Goal: Task Accomplishment & Management: Manage account settings

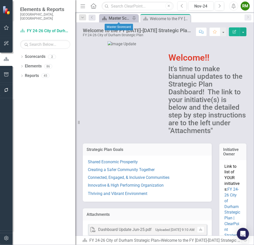
click at [115, 18] on div "Master Scorecard" at bounding box center [120, 18] width 22 height 6
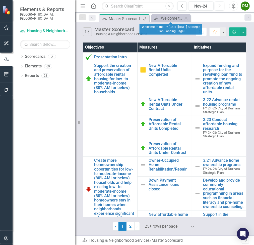
click at [186, 18] on icon at bounding box center [186, 18] width 3 height 3
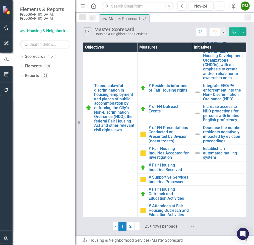
scroll to position [193, 0]
click at [129, 225] on link "2" at bounding box center [131, 226] width 8 height 9
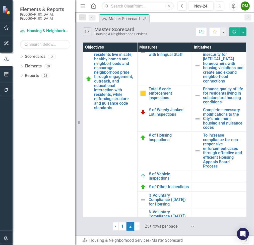
scroll to position [0, 0]
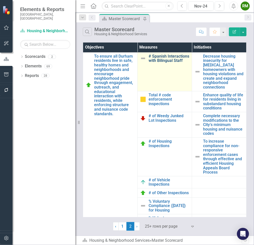
click at [153, 63] on link "# Spanish Interactions with Bilingual Staff" at bounding box center [169, 58] width 41 height 9
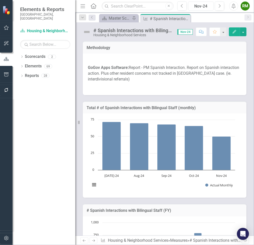
click at [205, 6] on div "Nov-24" at bounding box center [201, 6] width 22 height 6
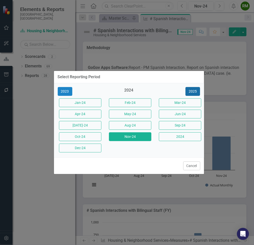
click at [188, 88] on button "2025" at bounding box center [193, 91] width 15 height 9
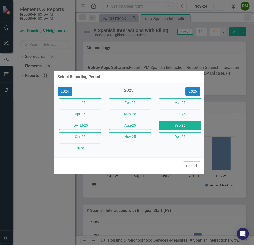
click at [180, 126] on button "Sep-25" at bounding box center [180, 125] width 42 height 9
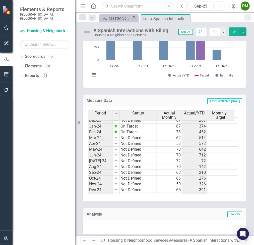
scroll to position [207, 0]
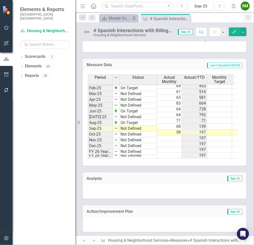
click at [247, 18] on icon "Next" at bounding box center [248, 17] width 4 height 3
click at [224, 19] on div "Scorecard Master Scorecard Pin Measure # Spanish Interactions with Bilingual St…" at bounding box center [170, 18] width 144 height 8
click at [94, 17] on link "Previous" at bounding box center [92, 18] width 7 height 6
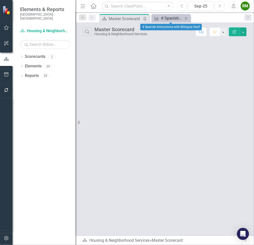
click at [170, 18] on div "# Spanish Interactions with Bilingual Staff" at bounding box center [172, 18] width 22 height 6
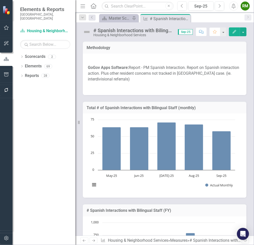
click at [93, 239] on icon "Next" at bounding box center [93, 240] width 4 height 3
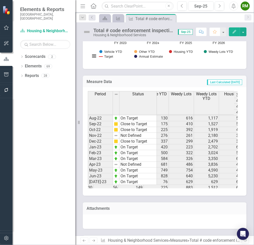
scroll to position [448, 0]
drag, startPoint x: 79, startPoint y: 7, endPoint x: 80, endPoint y: 1, distance: 6.3
click at [79, 7] on div "Resize" at bounding box center [77, 122] width 4 height 245
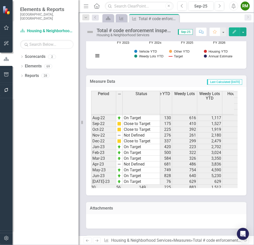
click at [84, 3] on icon "Menu" at bounding box center [86, 5] width 7 height 5
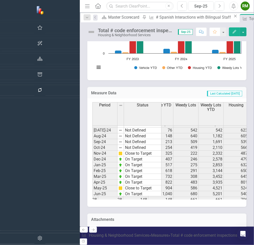
scroll to position [222, 0]
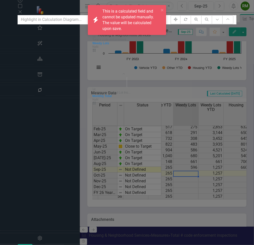
click at [236, 35] on icon "Measure Total # code enforcement ... Weedy Lots NaN View Calculation icon.calcu…" at bounding box center [127, 133] width 219 height 219
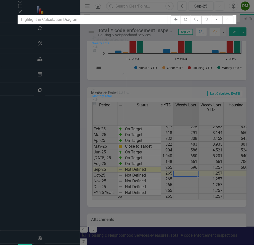
click at [236, 32] on icon "Measure Total # code enforcement ... Weedy Lots NaN View Calculation icon.calcu…" at bounding box center [127, 133] width 219 height 219
click at [236, 2] on div "Measure Series Measure Series View Calculation Map Help Maximize Close" at bounding box center [127, 3] width 219 height 23
click at [23, 10] on icon "Close" at bounding box center [20, 12] width 5 height 4
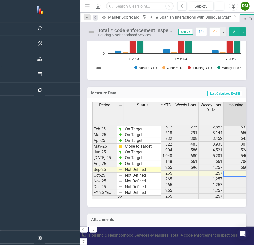
click at [224, 171] on td at bounding box center [236, 174] width 25 height 6
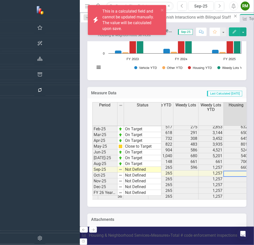
click at [224, 171] on td at bounding box center [236, 174] width 25 height 6
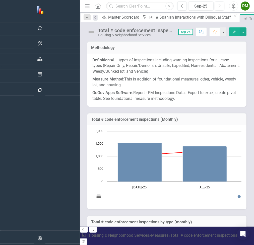
click at [89, 232] on link "Next" at bounding box center [93, 229] width 8 height 6
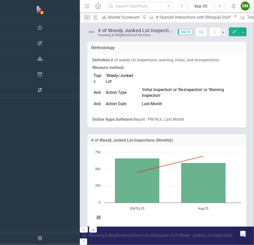
click at [91, 231] on icon "Next" at bounding box center [93, 229] width 4 height 3
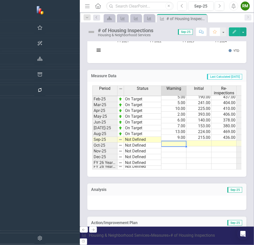
click at [161, 140] on td at bounding box center [173, 143] width 25 height 6
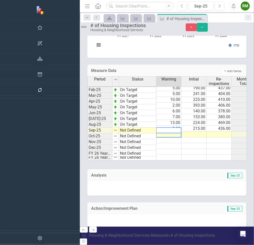
type textarea "0"
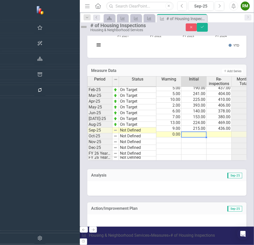
click at [182, 131] on td at bounding box center [194, 134] width 25 height 6
click at [207, 131] on td at bounding box center [219, 134] width 25 height 6
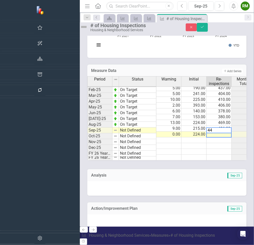
type textarea "447"
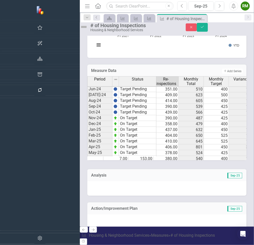
click at [158, 98] on tbody "Jan-24 Target Pending 7.00 133.00 474.00 614 450 164 4,476 Feb-24 Target Pendin…" at bounding box center [181, 129] width 295 height 145
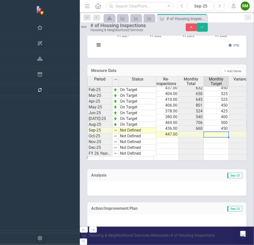
click at [204, 131] on td at bounding box center [216, 134] width 25 height 6
type textarea "425"
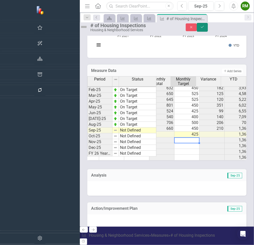
click at [205, 29] on icon "Save" at bounding box center [202, 27] width 5 height 4
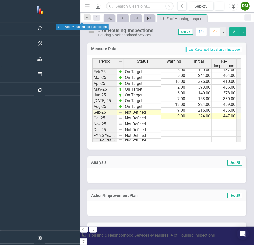
click at [147, 19] on icon "Measure" at bounding box center [149, 18] width 5 height 4
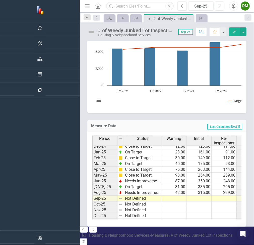
scroll to position [220, 0]
click at [161, 195] on td at bounding box center [173, 198] width 25 height 6
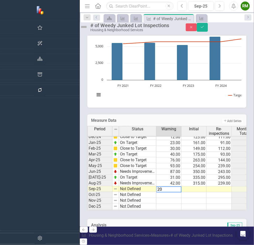
type textarea "20"
click at [182, 187] on td at bounding box center [194, 189] width 25 height 6
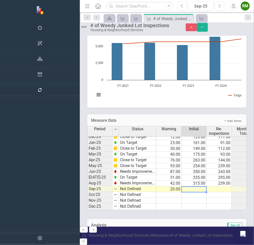
click at [182, 187] on td at bounding box center [194, 189] width 25 height 6
click at [181, 187] on textarea "20" at bounding box center [193, 189] width 25 height 6
type textarea "316"
click at [207, 188] on td at bounding box center [219, 189] width 25 height 6
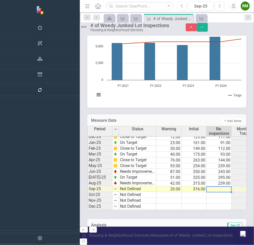
click at [207, 188] on td at bounding box center [219, 189] width 25 height 6
click at [206, 186] on textarea "316" at bounding box center [218, 189] width 25 height 6
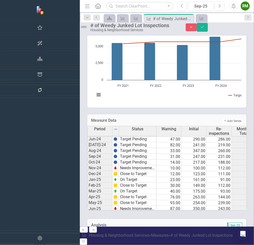
scroll to position [207, 0]
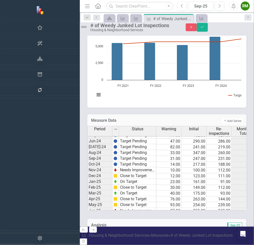
click at [206, 153] on tbody "Dec-23 Target Pending 38.00 100.00 86.00 224 350 -126 3,496 Jan-24 Target Pendi…" at bounding box center [234, 178] width 295 height 150
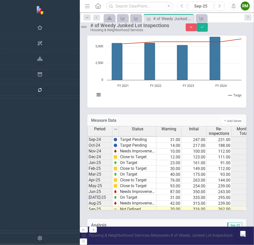
scroll to position [231, 0]
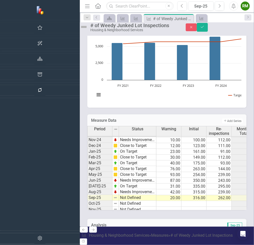
type textarea "701"
click at [208, 172] on tbody "Jun-23 Target Pending 95.00 280.00 265.00 640 871 -231 5,230 5,700 Jul-23 Targe…" at bounding box center [234, 131] width 295 height 185
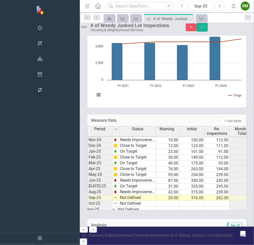
scroll to position [0, 4]
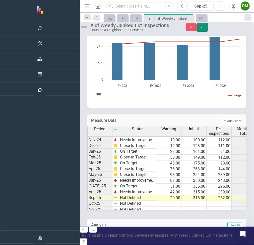
click at [205, 28] on icon "Save" at bounding box center [202, 27] width 5 height 4
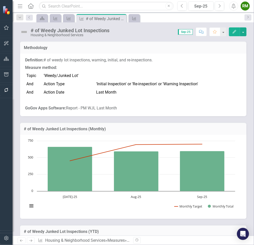
scroll to position [285, 0]
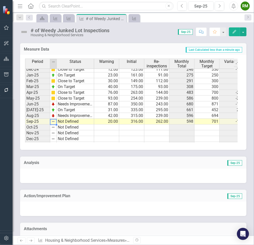
click at [53, 120] on img at bounding box center [53, 121] width 4 height 4
click at [66, 122] on td "Not Defined" at bounding box center [75, 122] width 37 height 6
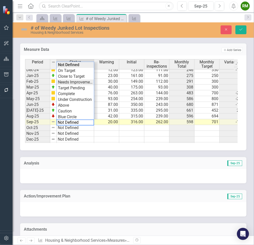
type textarea "Needs Improvement"
click at [74, 80] on div "Period Status Warning Initial Re-inspections Monthly Total Monthly Target Varia…" at bounding box center [131, 101] width 213 height 84
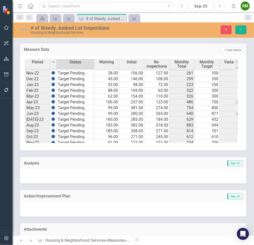
scroll to position [83, 0]
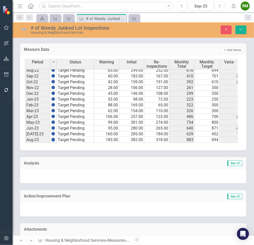
click at [242, 24] on div "# of Weedy Junked Lot Inspections Housing & Neighborhood Services Close Save" at bounding box center [134, 29] width 242 height 15
click at [244, 32] on button "Save" at bounding box center [241, 29] width 11 height 9
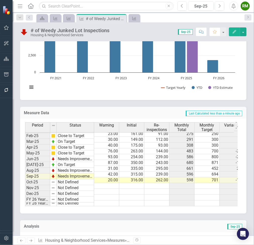
scroll to position [302, 0]
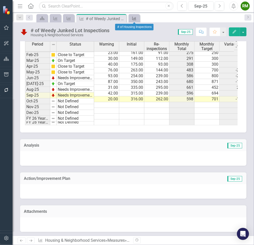
click at [132, 19] on icon "Measure" at bounding box center [134, 18] width 5 height 4
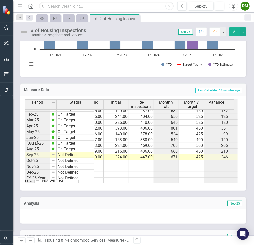
scroll to position [252, 16]
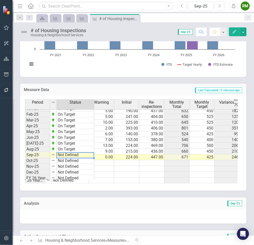
click at [64, 155] on td "Not Defined" at bounding box center [75, 155] width 37 height 6
click at [67, 155] on td "Not Defined" at bounding box center [75, 155] width 37 height 6
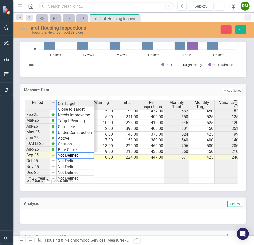
type textarea "On Target"
click at [70, 104] on div "Period Status Warning Initial Re-inspections Monthly Total Monthly Target Varia…" at bounding box center [131, 141] width 213 height 84
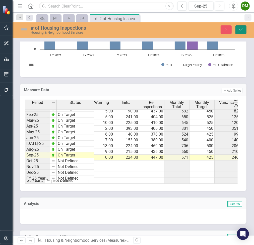
click at [238, 28] on button "Save" at bounding box center [241, 29] width 11 height 9
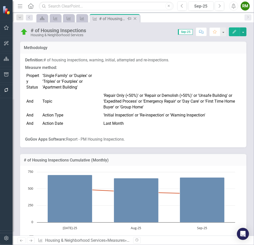
click at [111, 18] on div "# of Housing Inspections" at bounding box center [112, 19] width 27 height 6
click at [22, 241] on icon "Previous" at bounding box center [21, 240] width 4 height 3
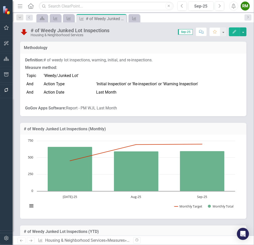
click at [31, 240] on icon "Next" at bounding box center [31, 240] width 4 height 3
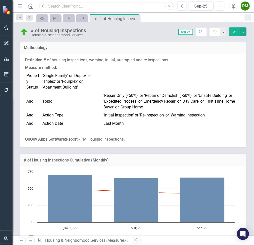
click at [31, 240] on icon "Next" at bounding box center [31, 240] width 4 height 3
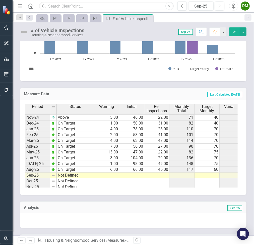
scroll to position [248, 0]
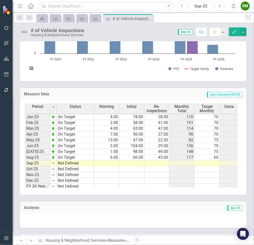
click at [106, 163] on tbody "Dec-23 Target Pending 0.00 40.00 36.00 76 40 36 665 Jan-24 Target Pending 10.00…" at bounding box center [172, 114] width 295 height 150
type textarea "0"
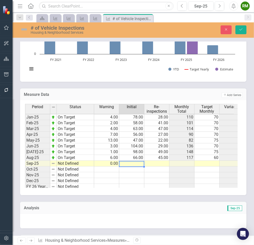
click at [138, 162] on td at bounding box center [131, 163] width 25 height 6
type textarea "71"
click at [157, 162] on td at bounding box center [156, 163] width 25 height 6
type textarea "62"
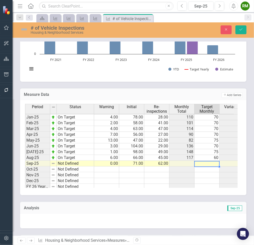
click at [211, 160] on td at bounding box center [207, 163] width 25 height 6
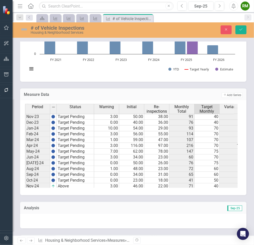
scroll to position [167, 0]
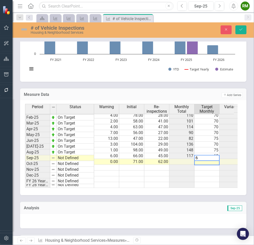
type textarea "60"
click at [242, 30] on icon "Save" at bounding box center [241, 30] width 5 height 4
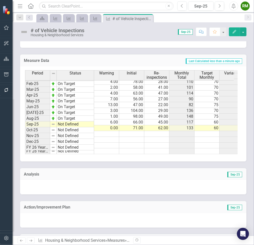
click at [81, 124] on tbody "Dec-23 Target Pending Jan-24 Target Pending Feb-24 Target Pending Mar-24 Target…" at bounding box center [59, 75] width 69 height 150
click at [81, 124] on td "Not Defined" at bounding box center [75, 124] width 37 height 6
click at [75, 122] on td "Not Defined" at bounding box center [75, 124] width 37 height 6
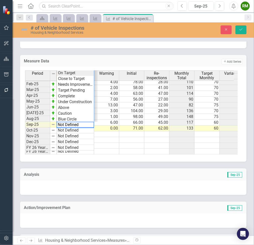
type textarea "On Target"
click at [70, 71] on div "Period Status Warning Initial Re-inspections Monthly Total Target Monthly Varia…" at bounding box center [131, 112] width 213 height 84
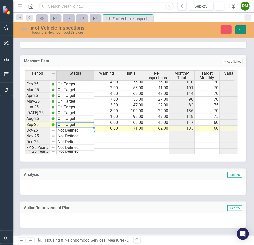
click at [239, 32] on button "Save" at bounding box center [241, 29] width 11 height 9
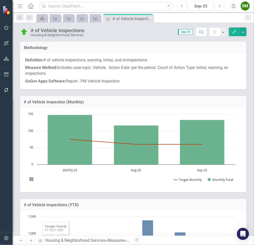
click at [31, 241] on icon "Next" at bounding box center [31, 240] width 4 height 3
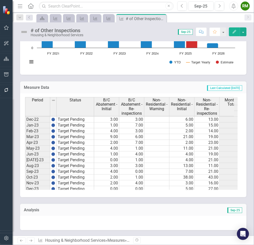
scroll to position [108, 0]
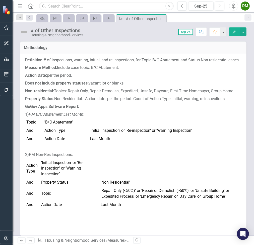
scroll to position [254, 0]
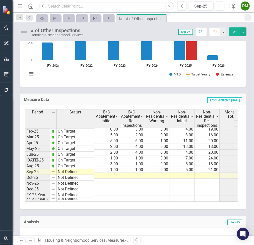
click at [110, 174] on tbody "Dec-23 Target Pending 0.00 0.00 5.00 27.00 32 21 11.00 229 Jan-24 Target Pendin…" at bounding box center [197, 126] width 345 height 150
type textarea "5"
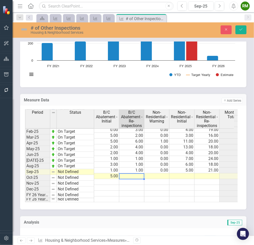
click at [131, 176] on td at bounding box center [131, 176] width 25 height 6
type textarea "6"
click at [121, 188] on td at bounding box center [131, 188] width 25 height 6
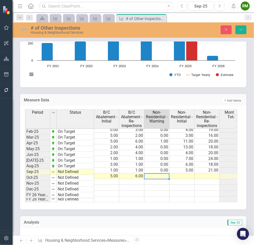
click at [153, 178] on td at bounding box center [156, 176] width 25 height 6
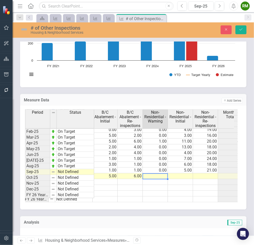
scroll to position [254, 0]
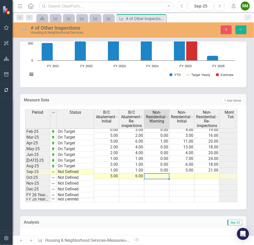
click at [162, 176] on td at bounding box center [156, 176] width 25 height 6
type textarea "0"
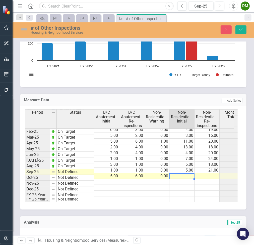
type textarea "8"
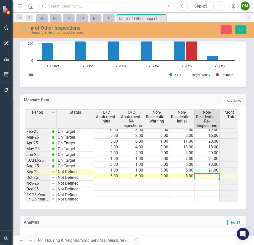
click at [206, 178] on td at bounding box center [207, 176] width 25 height 6
type textarea "20"
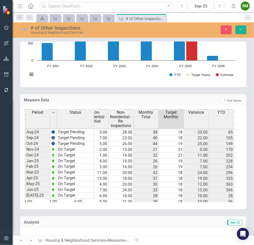
scroll to position [218, 0]
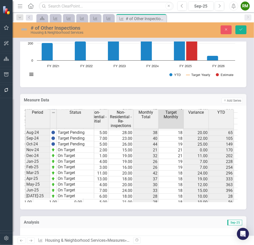
click at [171, 147] on tbody "Jan-24 Target Pending 4.00 8.00 3.00 30.00 45 19 26.00 274 Feb-24 Target Pendin…" at bounding box center [111, 161] width 345 height 145
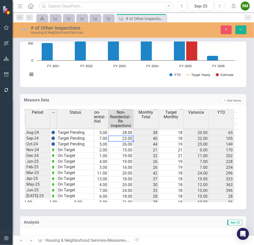
scroll to position [0, 75]
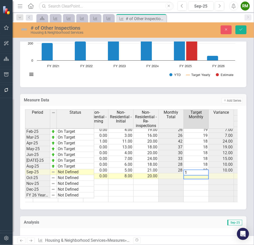
type textarea "18"
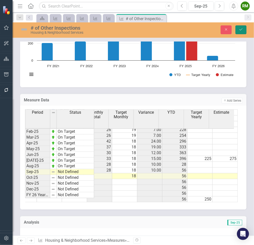
click at [240, 27] on button "Save" at bounding box center [241, 29] width 11 height 9
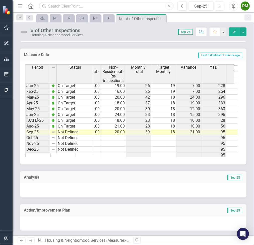
scroll to position [0, 0]
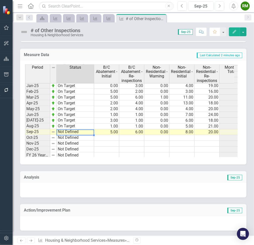
click at [66, 134] on td "Not Defined" at bounding box center [75, 132] width 37 height 6
click at [68, 132] on td "Not Defined" at bounding box center [75, 132] width 37 height 6
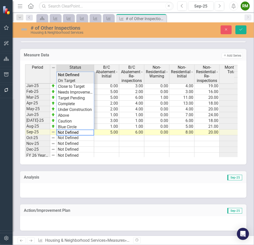
type textarea "On Target"
click at [70, 82] on div "Period Status B/C Abatement - Initial B/C Abatement - Re-inspections Non-Reside…" at bounding box center [131, 110] width 213 height 93
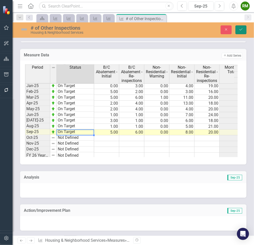
click at [239, 30] on icon "Save" at bounding box center [241, 30] width 5 height 4
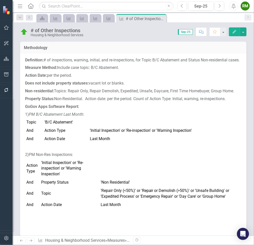
click at [30, 238] on link "Next" at bounding box center [31, 240] width 8 height 6
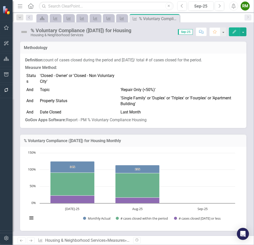
click at [44, 237] on div "Previous Next Measure Housing & Neighborhood Services » Measures » % Voluntary …" at bounding box center [134, 239] width 242 height 9
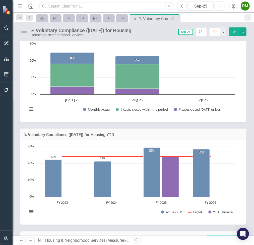
scroll to position [111, 0]
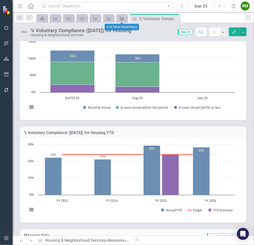
click at [120, 19] on icon "Measure" at bounding box center [122, 18] width 5 height 4
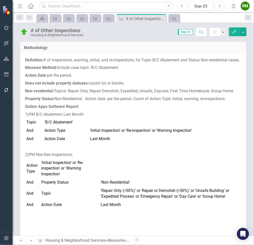
scroll to position [0, 0]
click at [172, 19] on icon "Measure" at bounding box center [174, 18] width 5 height 4
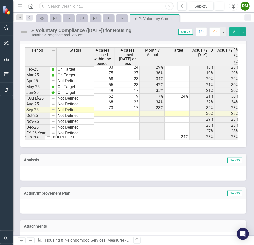
scroll to position [0, 5]
click at [106, 111] on td at bounding box center [101, 114] width 25 height 6
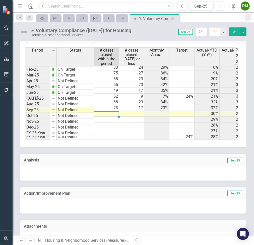
scroll to position [0, 0]
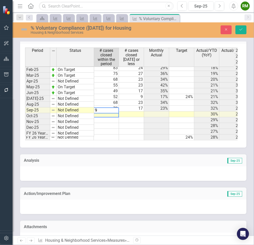
type textarea "93"
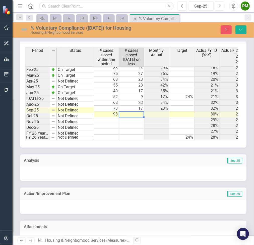
click at [138, 111] on td at bounding box center [131, 114] width 25 height 6
type textarea "22"
click at [239, 27] on button "Save" at bounding box center [241, 29] width 11 height 9
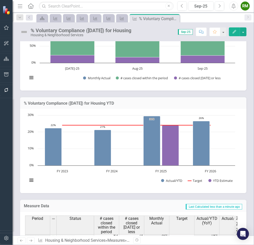
scroll to position [139, 0]
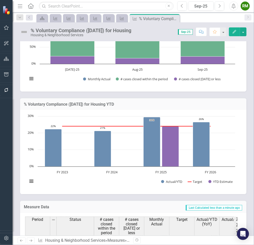
click at [33, 240] on link "Next" at bounding box center [31, 240] width 8 height 6
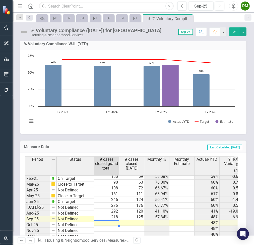
scroll to position [254, 0]
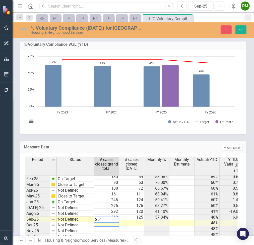
type textarea "251"
click at [133, 220] on td at bounding box center [131, 223] width 25 height 6
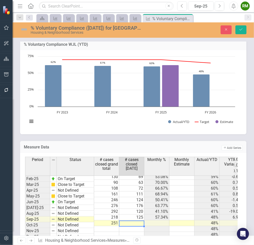
click at [136, 220] on td at bounding box center [131, 223] width 25 height 6
type textarea "150"
click at [240, 33] on button "Save" at bounding box center [241, 29] width 11 height 9
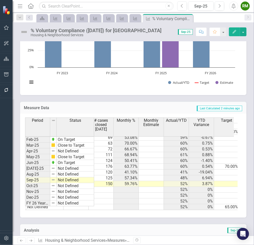
scroll to position [0, 0]
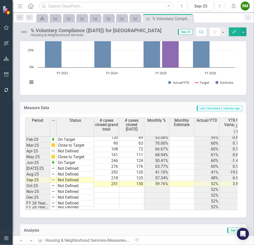
click at [132, 181] on td "150" at bounding box center [131, 184] width 25 height 6
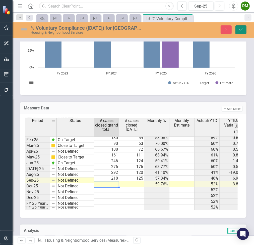
click at [241, 26] on button "Save" at bounding box center [241, 29] width 11 height 9
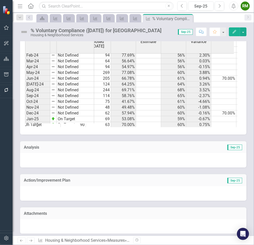
scroll to position [294, 0]
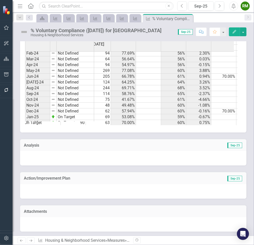
click at [32, 240] on icon at bounding box center [30, 240] width 3 height 3
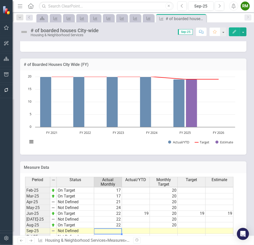
scroll to position [254, 0]
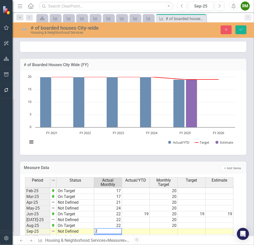
type textarea "20"
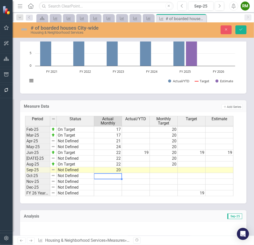
scroll to position [227, 0]
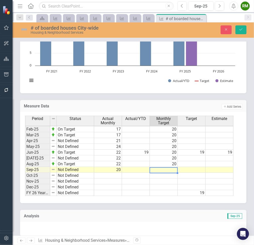
click at [171, 167] on td at bounding box center [164, 170] width 28 height 6
type textarea "20"
click at [240, 30] on icon "Save" at bounding box center [241, 30] width 5 height 4
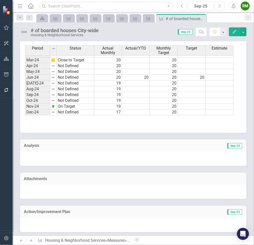
scroll to position [219, 0]
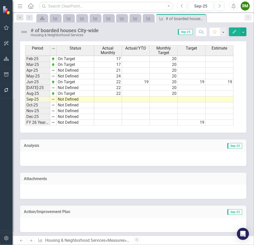
click at [115, 98] on tbody "Dec-23 Not Defined 20 [DATE]-24 On Target 20 [DATE]-24 Not Defined 20 [DATE]-24…" at bounding box center [129, 50] width 208 height 150
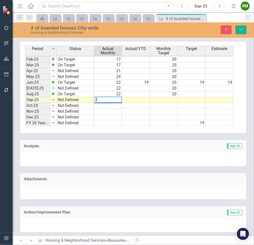
type textarea "20"
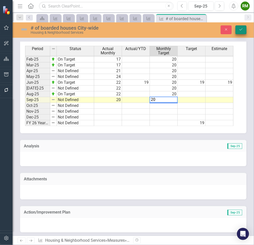
type textarea "20"
click at [244, 27] on button "Save" at bounding box center [241, 29] width 11 height 9
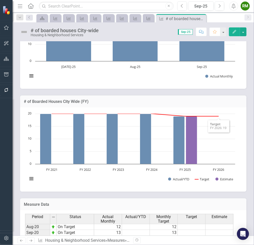
click at [231, 107] on div "Loading... Chart Combination chart with 3 data series. # of Boarded Houses City…" at bounding box center [133, 149] width 227 height 84
click at [237, 118] on rect "Interactive chart" at bounding box center [131, 148] width 213 height 75
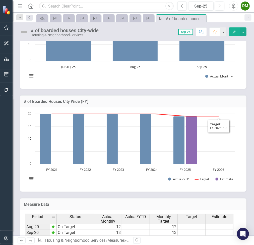
click at [237, 118] on rect "Interactive chart" at bounding box center [131, 148] width 213 height 75
click at [200, 167] on rect "Interactive chart" at bounding box center [131, 148] width 213 height 75
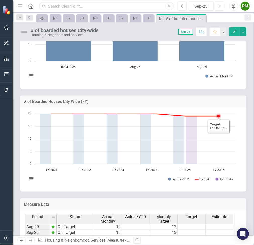
click at [206, 160] on rect "Interactive chart" at bounding box center [131, 148] width 213 height 75
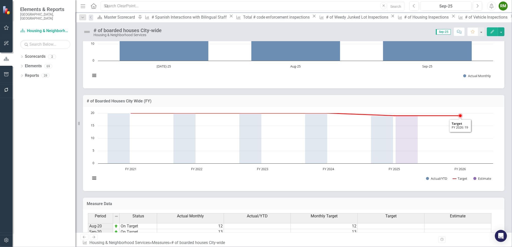
click at [254, 153] on rect "Interactive chart" at bounding box center [291, 148] width 407 height 75
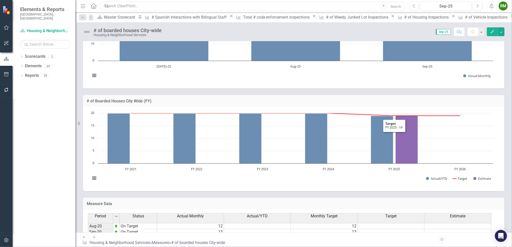
click at [254, 101] on h3 "# of Boarded Houses City Wide (FY)" at bounding box center [294, 101] width 414 height 5
click at [254, 31] on button "button" at bounding box center [500, 31] width 7 height 9
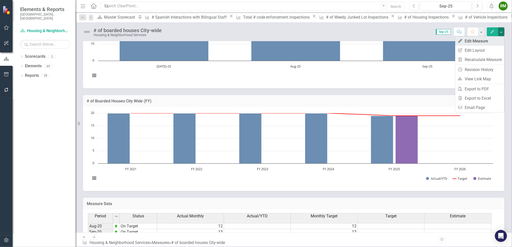
click at [254, 39] on link "Edit Edit Measure" at bounding box center [479, 40] width 49 height 9
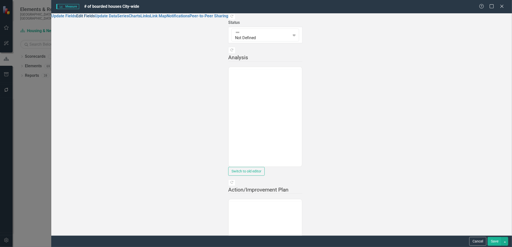
scroll to position [0, 0]
click at [76, 18] on link "Edit Fields" at bounding box center [85, 16] width 19 height 5
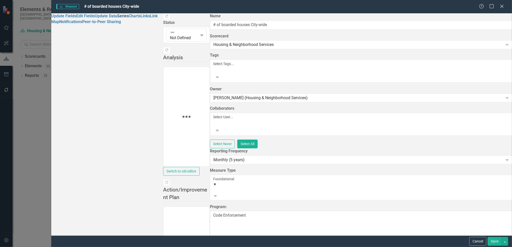
click at [117, 18] on link "Series" at bounding box center [123, 16] width 12 height 5
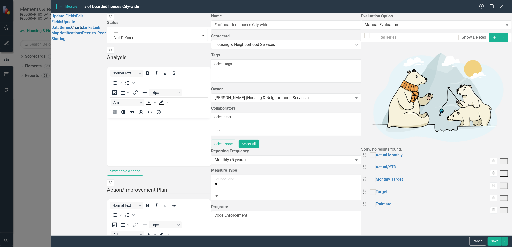
click at [71, 30] on link "Charts" at bounding box center [77, 27] width 12 height 5
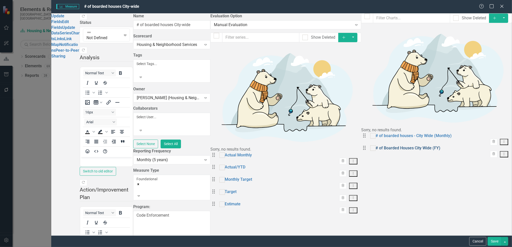
click at [254, 145] on link "# of Boarded Houses City Wide (FY)" at bounding box center [407, 148] width 65 height 6
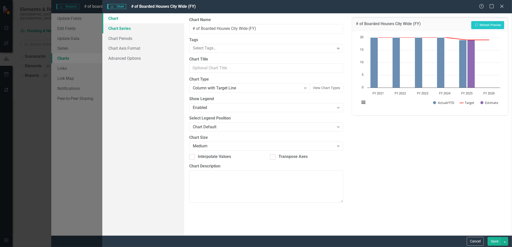
click at [125, 29] on link "Chart Series" at bounding box center [143, 28] width 82 height 10
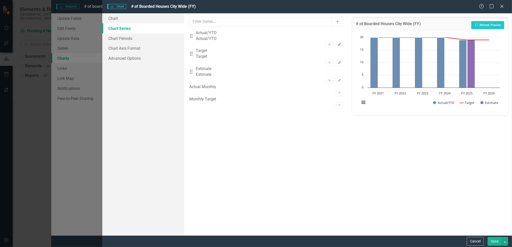
click at [337, 43] on icon "Edit" at bounding box center [339, 44] width 4 height 3
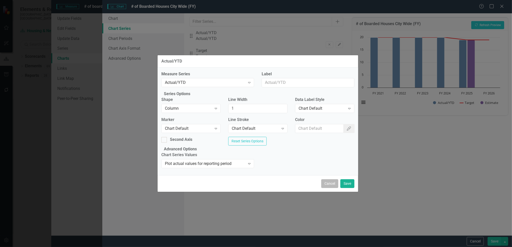
click at [326, 188] on button "Cancel" at bounding box center [329, 183] width 17 height 9
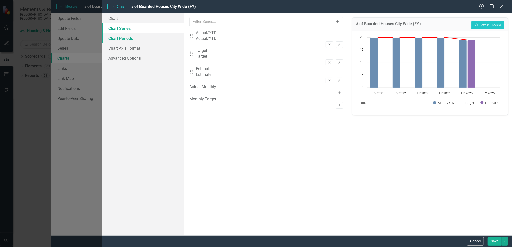
click at [127, 41] on link "Chart Periods" at bounding box center [143, 38] width 82 height 10
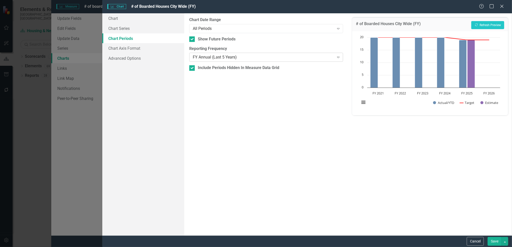
click at [242, 56] on div "FY Annual (Last 5 Years)" at bounding box center [263, 57] width 141 height 6
click at [311, 170] on div "From this tab, you define the periods you want included in the chart. For examp…" at bounding box center [266, 124] width 164 height 222
click at [224, 26] on div "All Periods" at bounding box center [263, 29] width 141 height 6
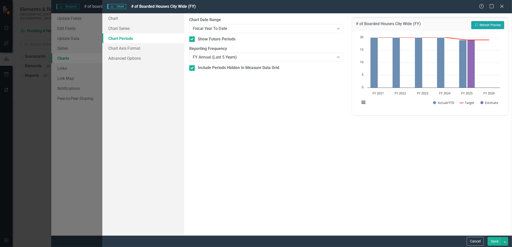
click at [483, 24] on button "Recalculate Refresh Preview" at bounding box center [487, 25] width 33 height 8
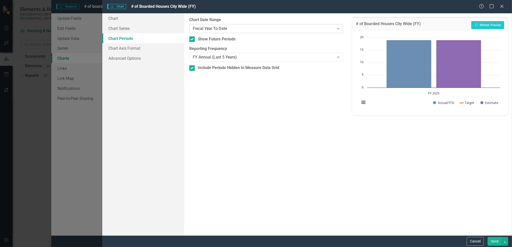
click at [207, 31] on div "Fiscal Year To Date" at bounding box center [263, 29] width 141 height 6
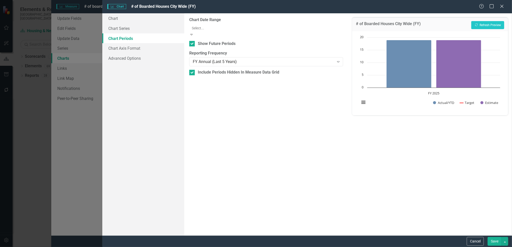
click at [206, 247] on div "All Periods" at bounding box center [256, 250] width 512 height 6
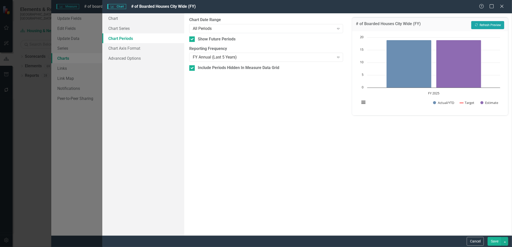
click at [493, 24] on button "Recalculate Refresh Preview" at bounding box center [487, 25] width 33 height 8
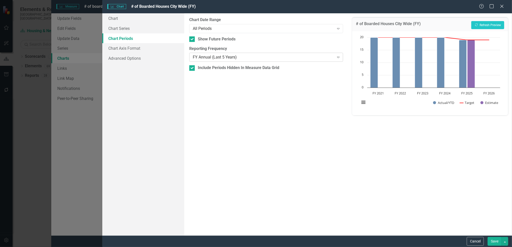
click at [204, 60] on div "FY Annual (Last 5 Years) Expand" at bounding box center [266, 57] width 154 height 9
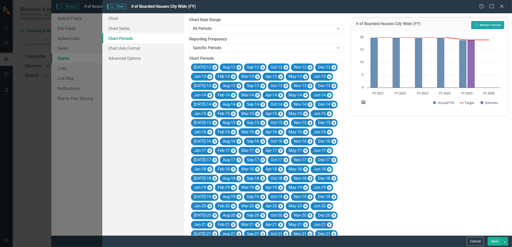
click at [492, 24] on button "Recalculate Refresh Preview" at bounding box center [487, 25] width 33 height 8
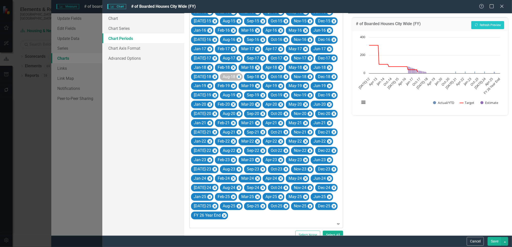
scroll to position [0, 0]
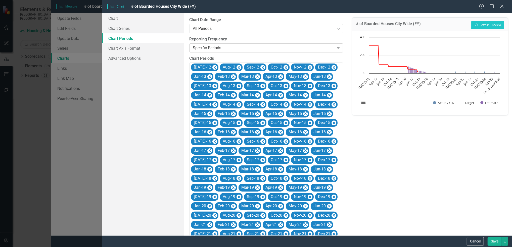
click at [207, 46] on div "Specific Periods" at bounding box center [263, 48] width 141 height 6
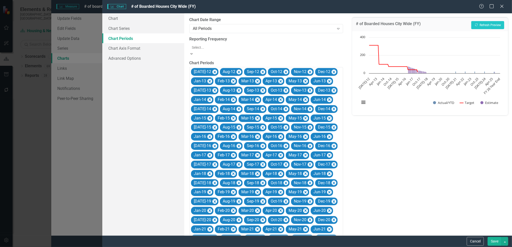
scroll to position [107, 0]
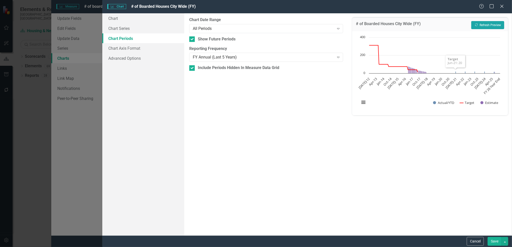
click at [489, 25] on button "Recalculate Refresh Preview" at bounding box center [487, 25] width 33 height 8
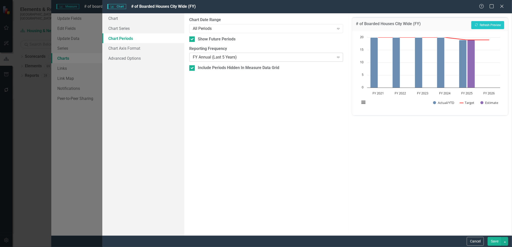
click at [249, 55] on div "FY Annual (Last 5 Years)" at bounding box center [263, 57] width 141 height 6
click at [474, 24] on icon "Recalculate" at bounding box center [476, 24] width 4 height 3
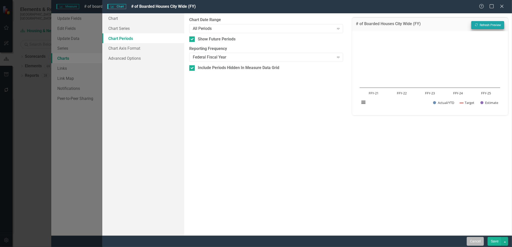
click at [474, 242] on button "Cancel" at bounding box center [474, 241] width 17 height 9
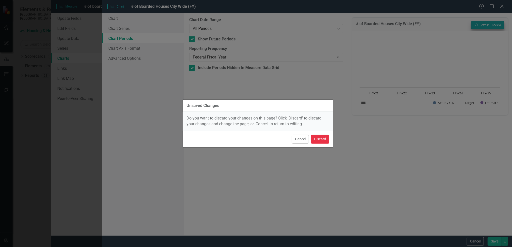
click at [318, 139] on button "Discard" at bounding box center [320, 139] width 18 height 9
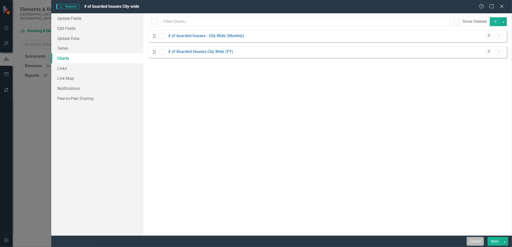
click at [480, 240] on button "Cancel" at bounding box center [474, 241] width 17 height 9
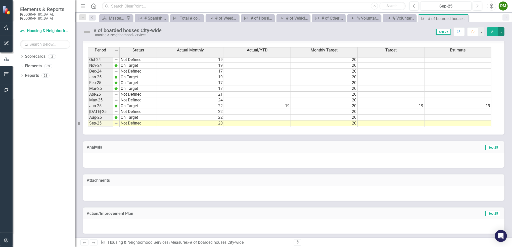
scroll to position [0, 0]
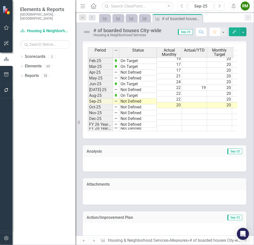
click at [93, 240] on icon at bounding box center [93, 240] width 3 height 3
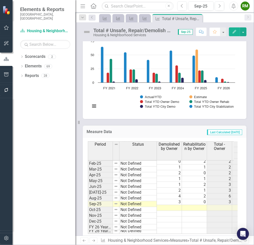
click at [94, 241] on icon "Next" at bounding box center [93, 240] width 4 height 3
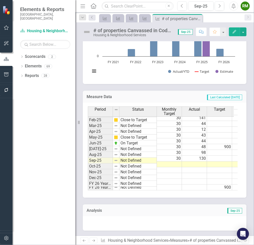
click at [94, 240] on icon "Next" at bounding box center [93, 240] width 4 height 3
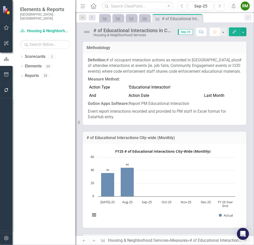
click at [94, 242] on icon "Next" at bounding box center [93, 240] width 4 height 3
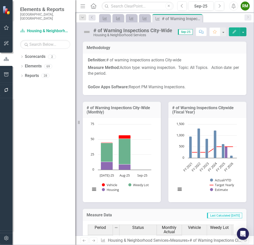
click at [93, 239] on icon "Next" at bounding box center [93, 240] width 4 height 3
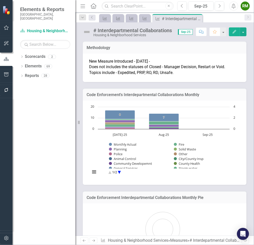
click at [93, 239] on icon "Next" at bounding box center [93, 240] width 4 height 3
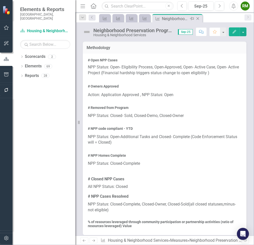
click at [199, 18] on icon "Close" at bounding box center [197, 19] width 5 height 4
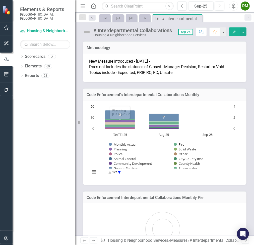
click at [83, 239] on icon "Previous" at bounding box center [84, 240] width 4 height 3
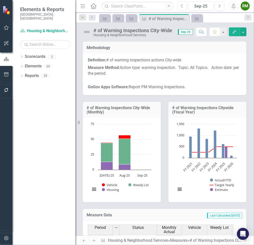
click at [83, 239] on icon "Previous" at bounding box center [84, 240] width 4 height 3
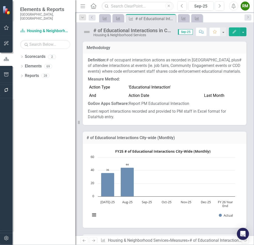
click at [83, 239] on icon "Previous" at bounding box center [84, 240] width 4 height 3
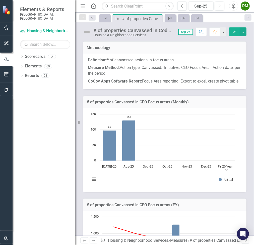
click at [83, 239] on icon "Previous" at bounding box center [84, 240] width 4 height 3
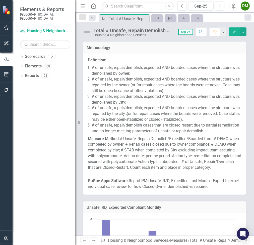
click at [83, 239] on icon "Previous" at bounding box center [84, 240] width 4 height 3
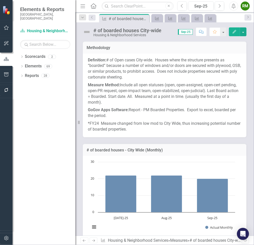
click at [90, 241] on link "Next" at bounding box center [94, 240] width 8 height 6
